Goal: Register for event/course

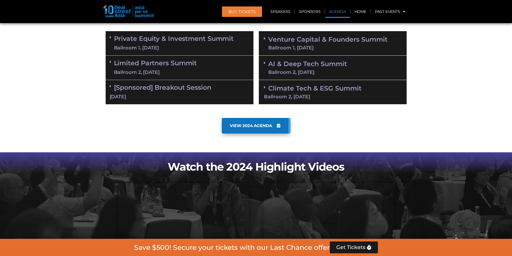
scroll to position [350, 0]
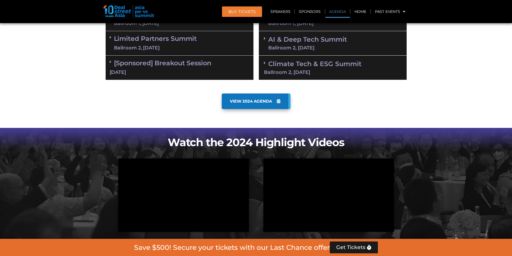
click at [289, 66] on link "Climate Tech & ESG Summit Ballroom 2, [DATE]" at bounding box center [333, 67] width 138 height 15
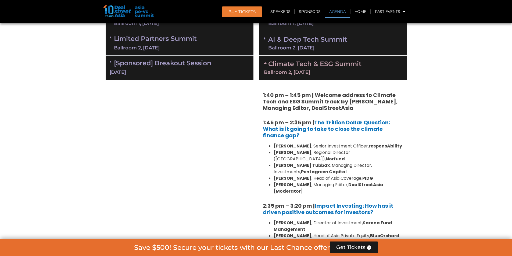
click at [289, 50] on div "Ballroom 2, [DATE]" at bounding box center [307, 47] width 79 height 5
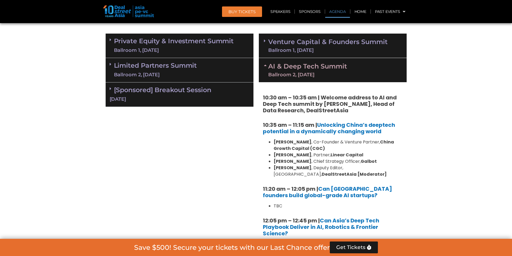
click at [289, 50] on div "Ballroom 1, [DATE]" at bounding box center [327, 50] width 119 height 5
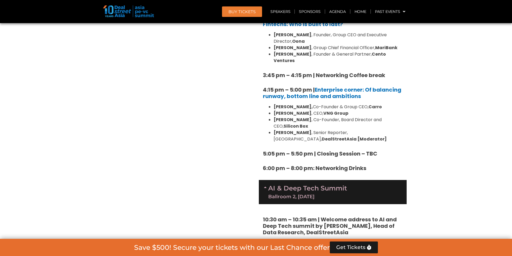
scroll to position [888, 0]
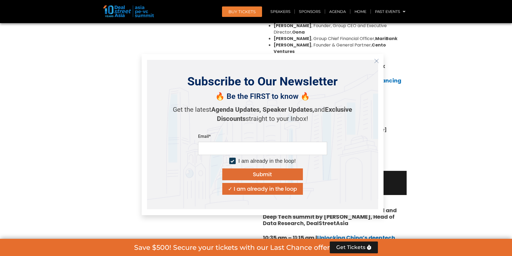
click at [222, 47] on div "Private Equity & Investment Summit Ballroom 1, [DATE] 8:00 am – 9:00 am | Regis…" at bounding box center [179, 162] width 153 height 1393
click at [457, 57] on section "Private Equity & Investment Summit Ballroom 1, [DATE] 8:00 am – 9:00 am | Regis…" at bounding box center [256, 162] width 512 height 1393
click at [375, 61] on icon "Close" at bounding box center [376, 61] width 5 height 5
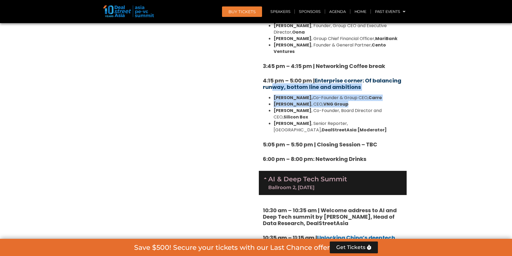
drag, startPoint x: 355, startPoint y: 72, endPoint x: 271, endPoint y: 55, distance: 85.7
click at [121, 10] on img at bounding box center [128, 11] width 51 height 12
click at [139, 13] on img at bounding box center [128, 11] width 51 height 12
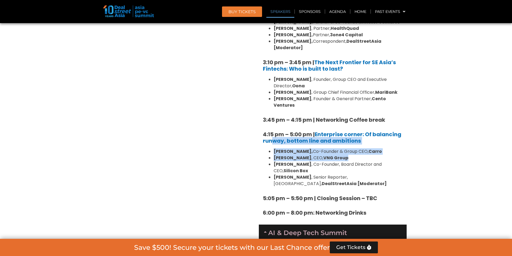
click at [281, 12] on link "Speakers" at bounding box center [281, 11] width 28 height 12
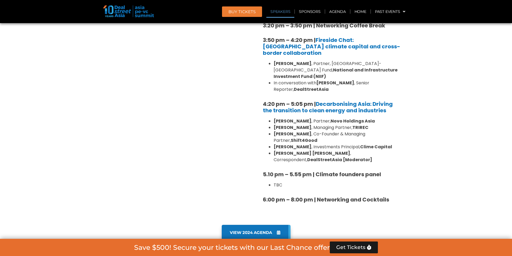
scroll to position [1814, 0]
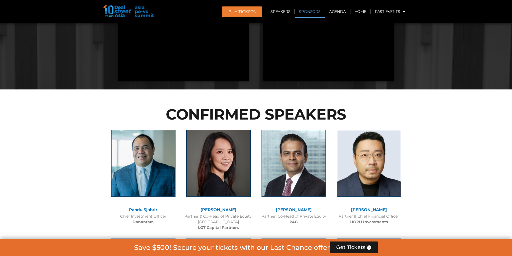
click at [320, 9] on link "Sponsors" at bounding box center [310, 11] width 30 height 12
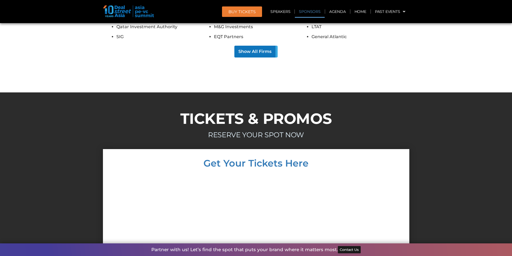
scroll to position [6528, 0]
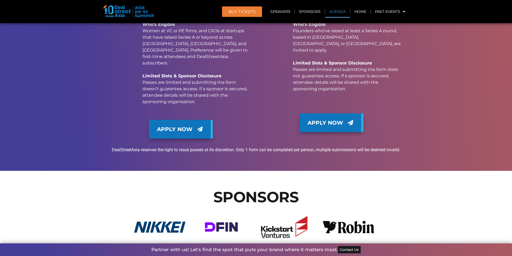
click at [333, 11] on link "Agenda" at bounding box center [337, 11] width 25 height 12
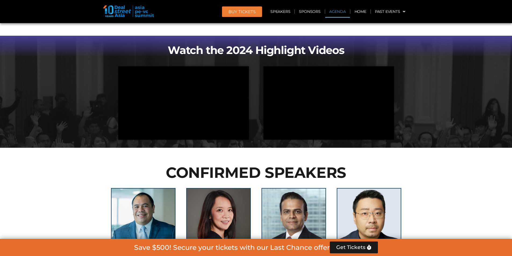
scroll to position [282, 0]
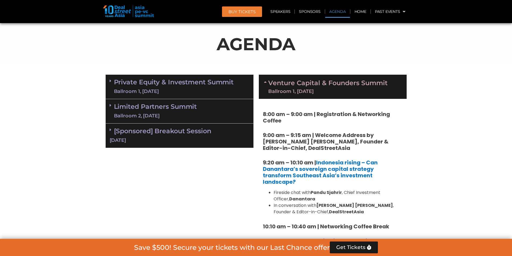
click at [366, 19] on header "BUY Tickets Speakers Sponsors Agenda Home Past Events JKT 2025 SG 2024 JKT 2024…" at bounding box center [256, 11] width 512 height 23
click at [365, 15] on link "Home" at bounding box center [361, 11] width 20 height 12
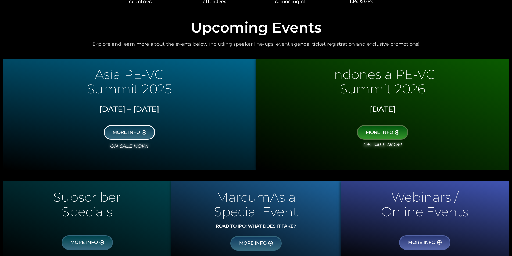
click at [131, 130] on span "MORE INFO" at bounding box center [126, 132] width 27 height 5
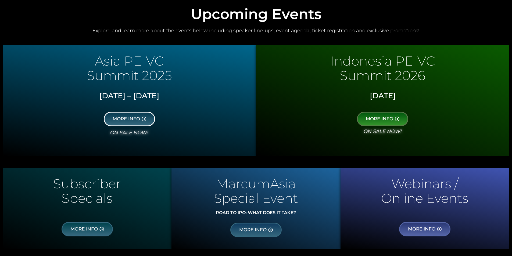
scroll to position [269, 0]
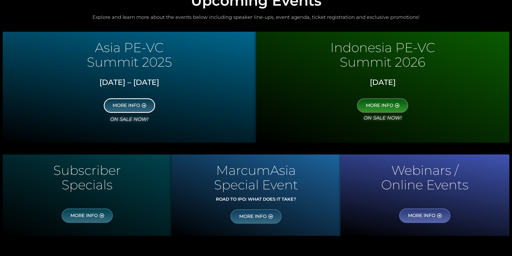
click at [137, 105] on span "MORE INFO" at bounding box center [126, 105] width 27 height 5
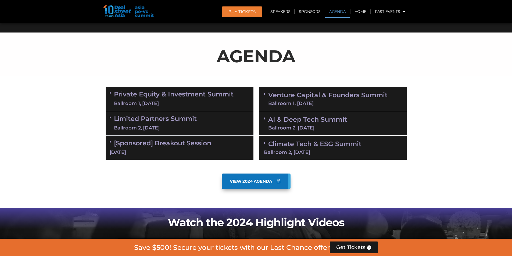
scroll to position [270, 0]
click at [269, 182] on span "VIEW 2024 AGENDA" at bounding box center [251, 181] width 42 height 5
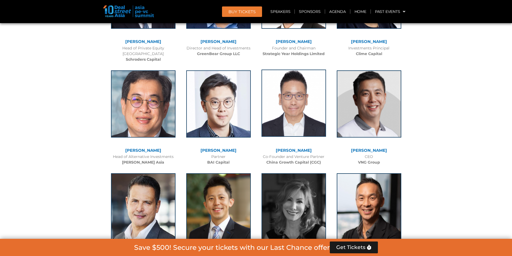
scroll to position [2072, 0]
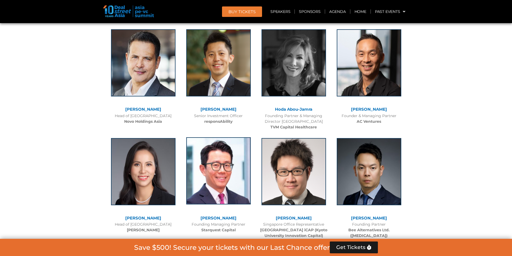
scroll to position [2153, 0]
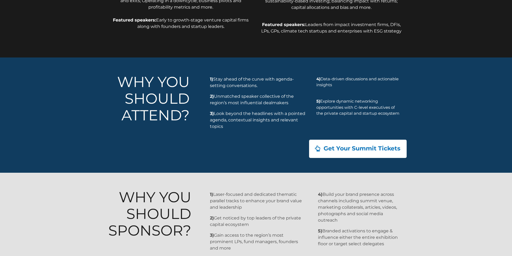
scroll to position [473, 0]
